Goal: Task Accomplishment & Management: Manage account settings

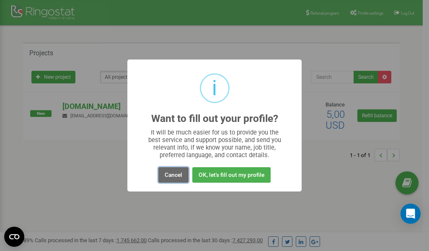
click at [176, 175] on button "Cancel" at bounding box center [173, 174] width 30 height 15
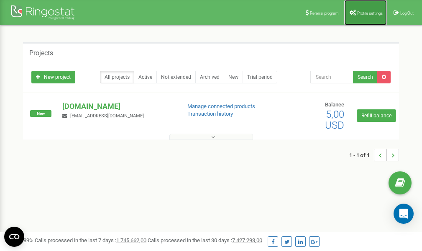
click at [363, 14] on span "Profile settings" at bounding box center [370, 13] width 26 height 5
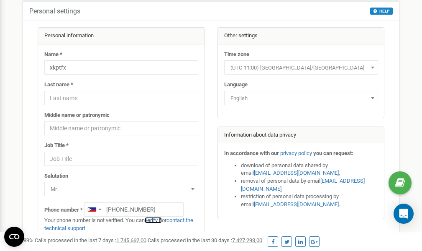
click at [159, 219] on link "verify it" at bounding box center [153, 220] width 17 height 6
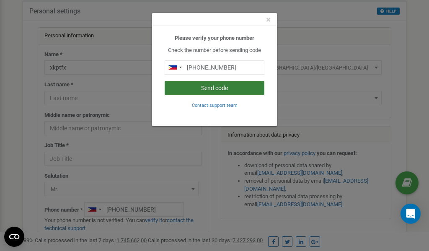
click at [206, 89] on button "Send code" at bounding box center [215, 88] width 100 height 14
